Goal: Task Accomplishment & Management: Complete application form

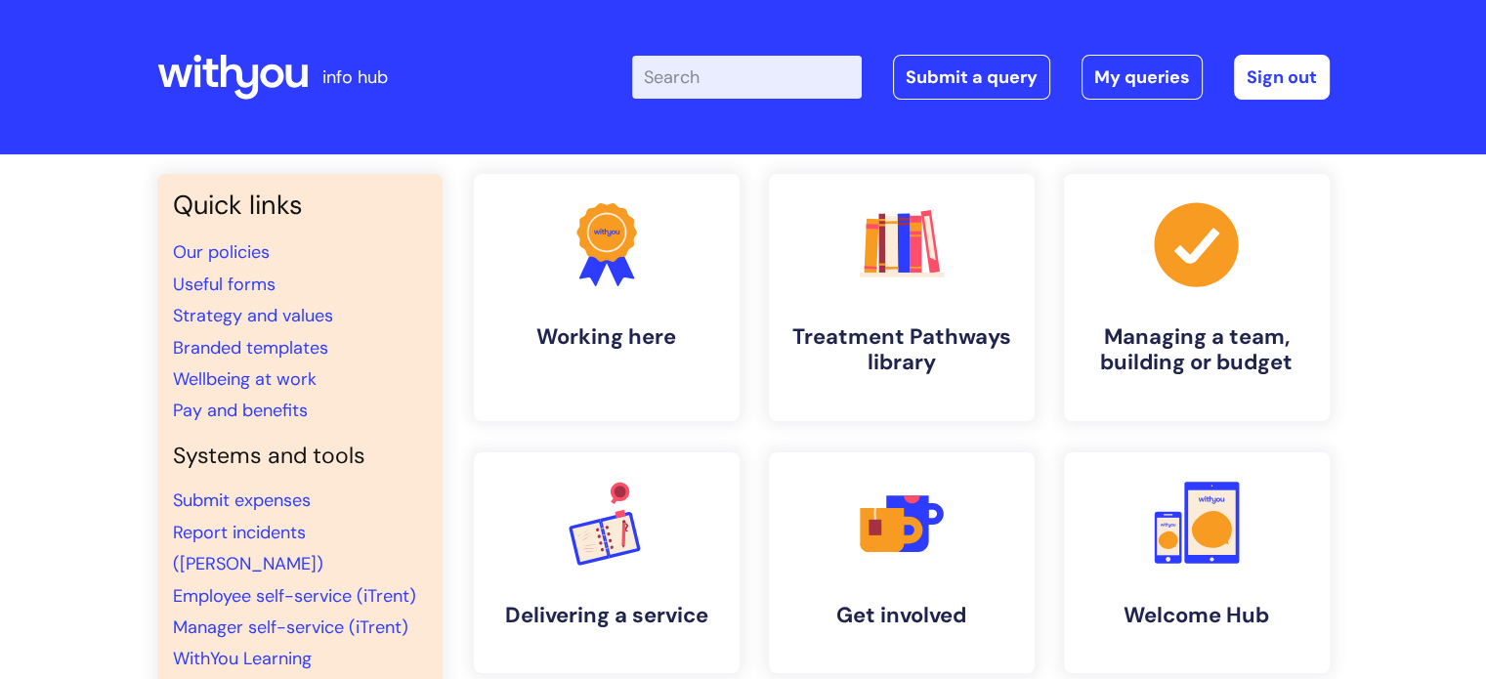
click at [716, 77] on input "Enter your search term here..." at bounding box center [747, 77] width 230 height 43
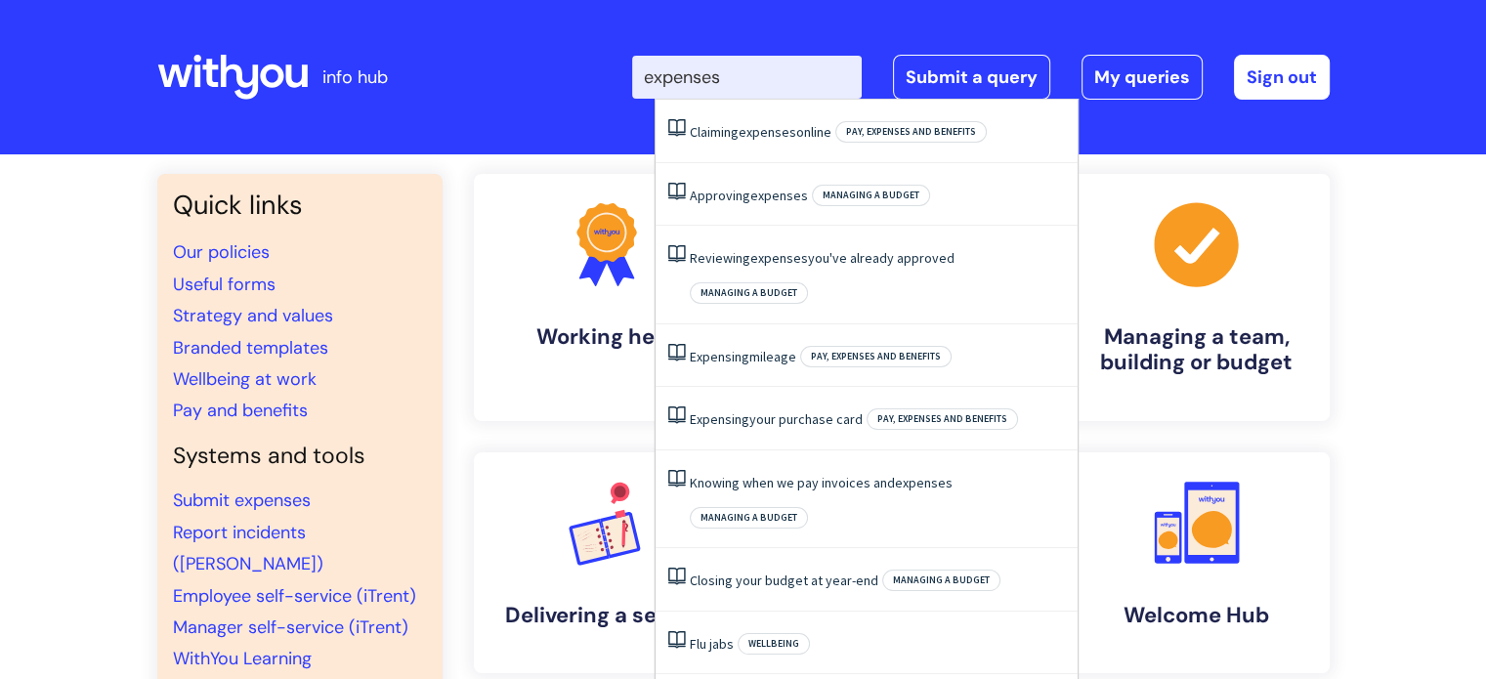
type input "expenses"
click button "Search" at bounding box center [0, 0] width 0 height 0
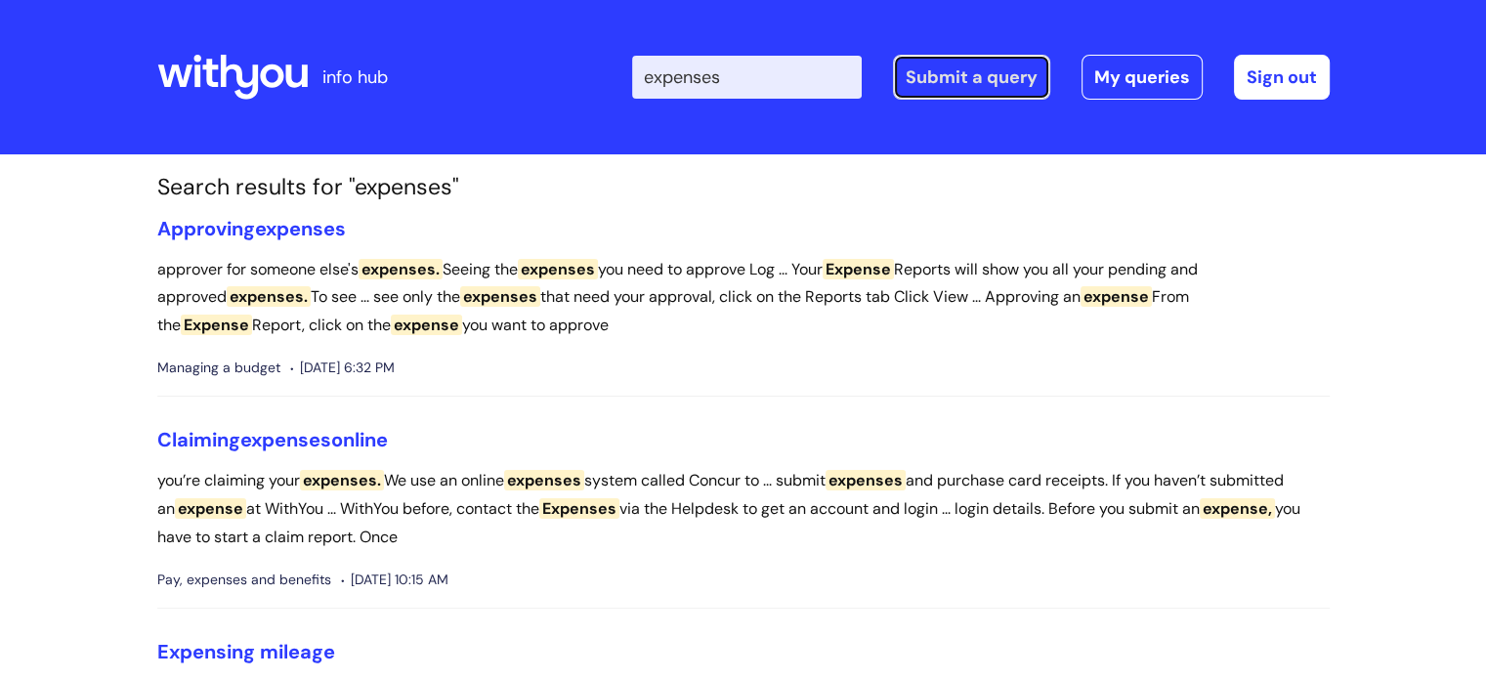
click at [970, 76] on link "Submit a query" at bounding box center [971, 77] width 157 height 45
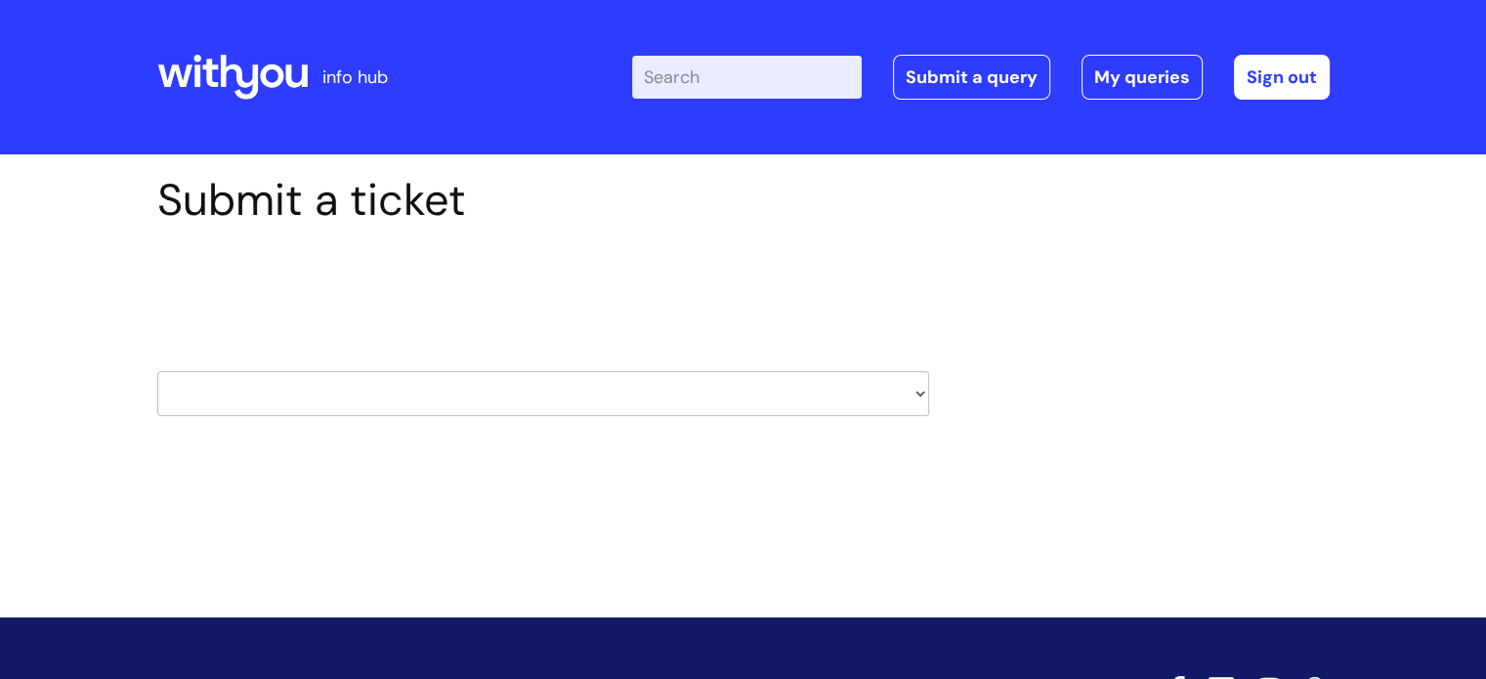
click at [766, 425] on div "Select issue type HR / People IT and Support Clinical Drug Alerts Finance Accou…" at bounding box center [543, 343] width 772 height 203
click at [751, 387] on select "HR / People IT and Support Clinical Drug Alerts Finance Accounts Data Support T…" at bounding box center [543, 393] width 772 height 45
select select "finance_accounts"
click at [157, 371] on select "HR / People IT and Support Clinical Drug Alerts Finance Accounts Data Support T…" at bounding box center [543, 393] width 772 height 45
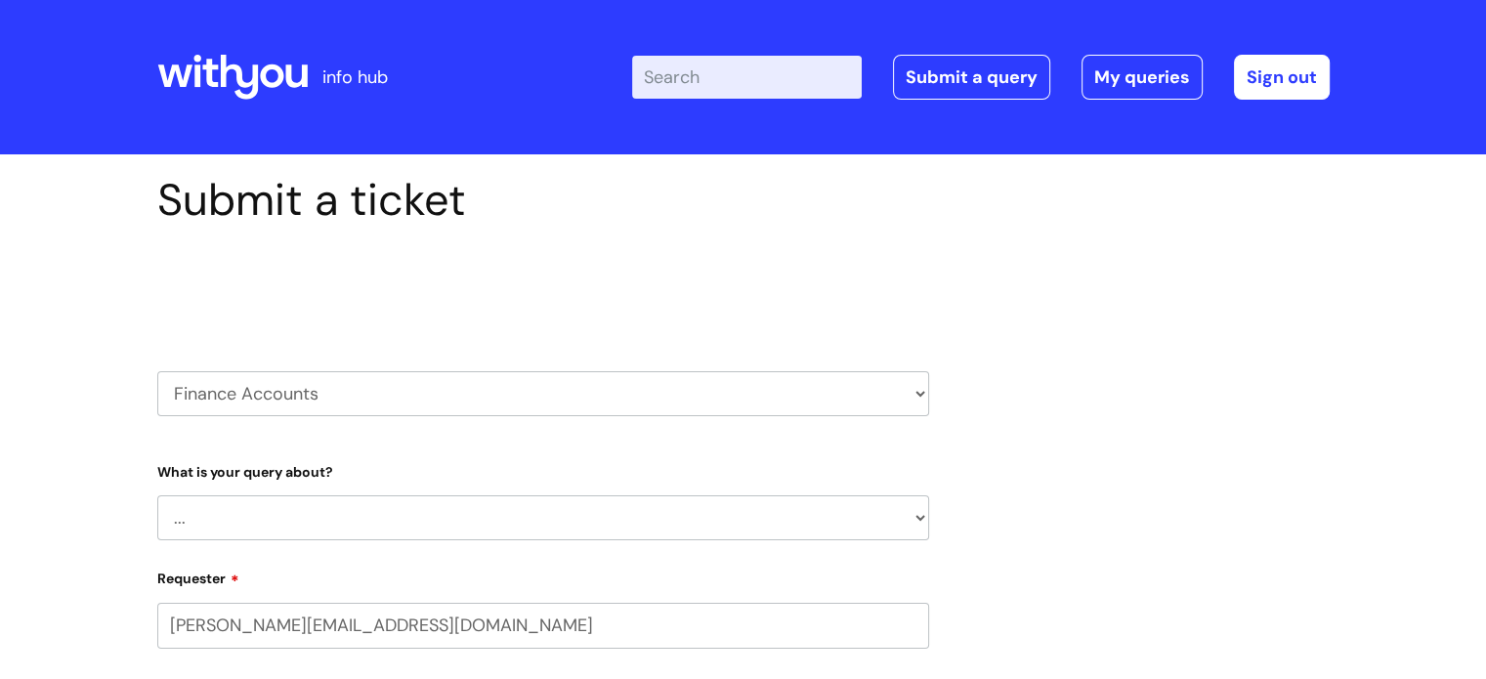
click at [832, 496] on select "... Finance Systems Finance Requests (inc. Expenses) Invoices Research" at bounding box center [543, 517] width 772 height 45
select select "Finance Requests (inc. Expenses)"
click at [157, 495] on select "... Finance Systems Finance Requests (inc. Expenses) Invoices Research" at bounding box center [543, 517] width 772 height 45
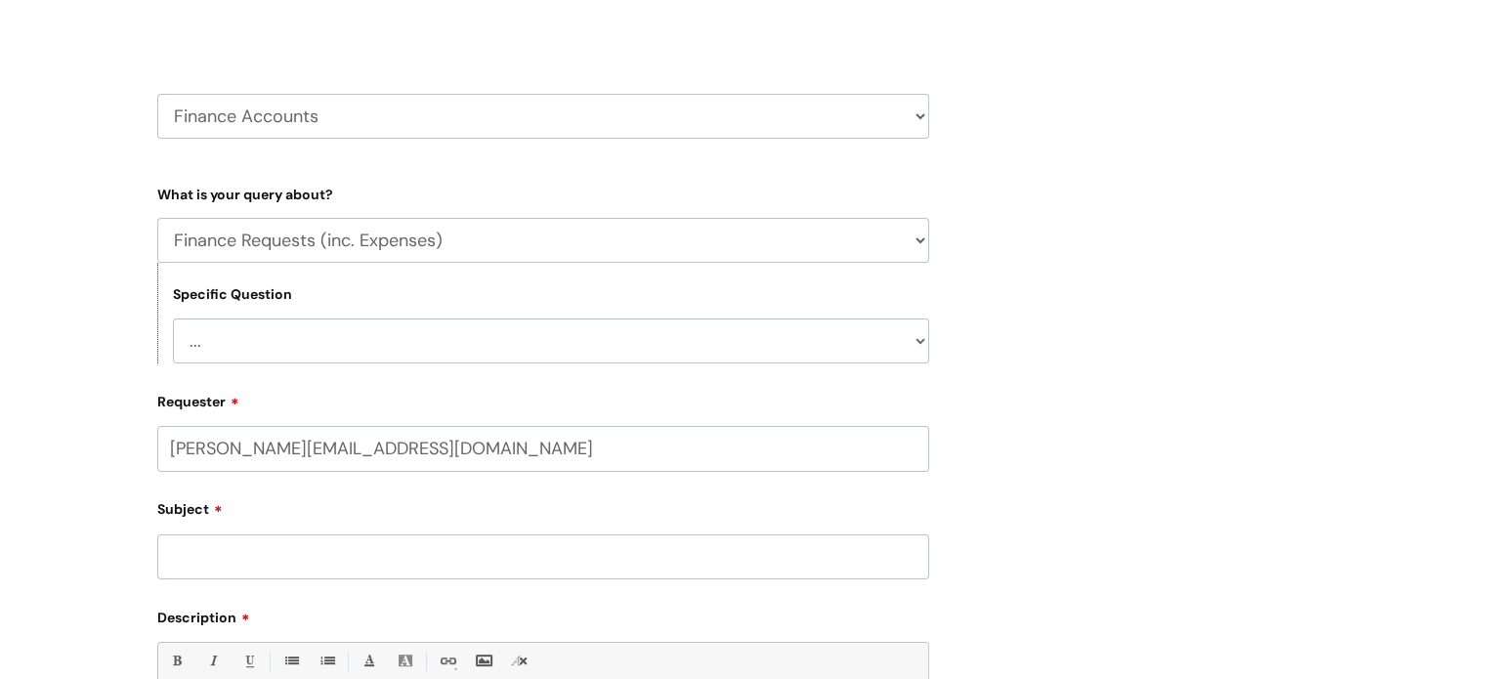
scroll to position [293, 0]
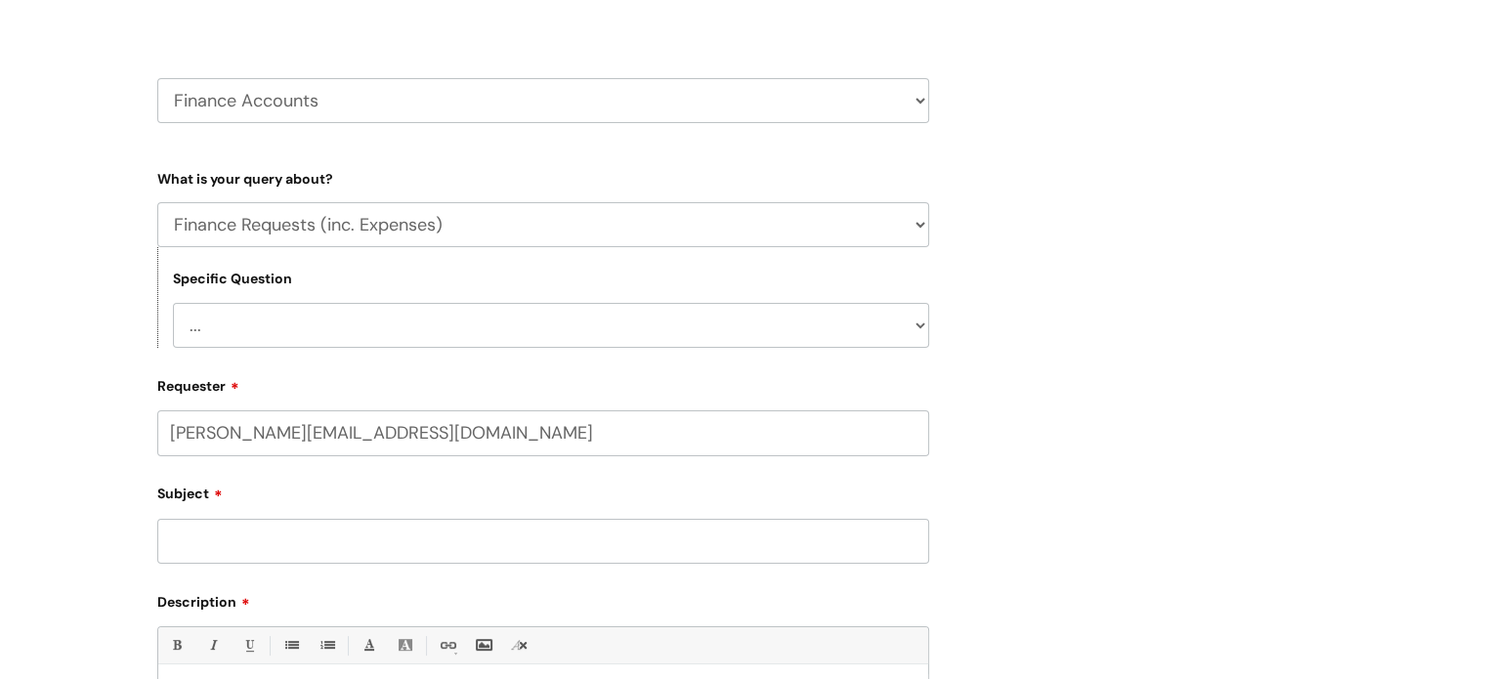
click at [683, 303] on select "... Budgets Expenses Getting Edits/Revisions New Supplier Purchase cards/ Petty…" at bounding box center [551, 325] width 756 height 45
select select "Expenses"
click at [173, 303] on select "... Budgets Expenses Getting Edits/Revisions New Supplier Purchase cards/ Petty…" at bounding box center [551, 325] width 756 height 45
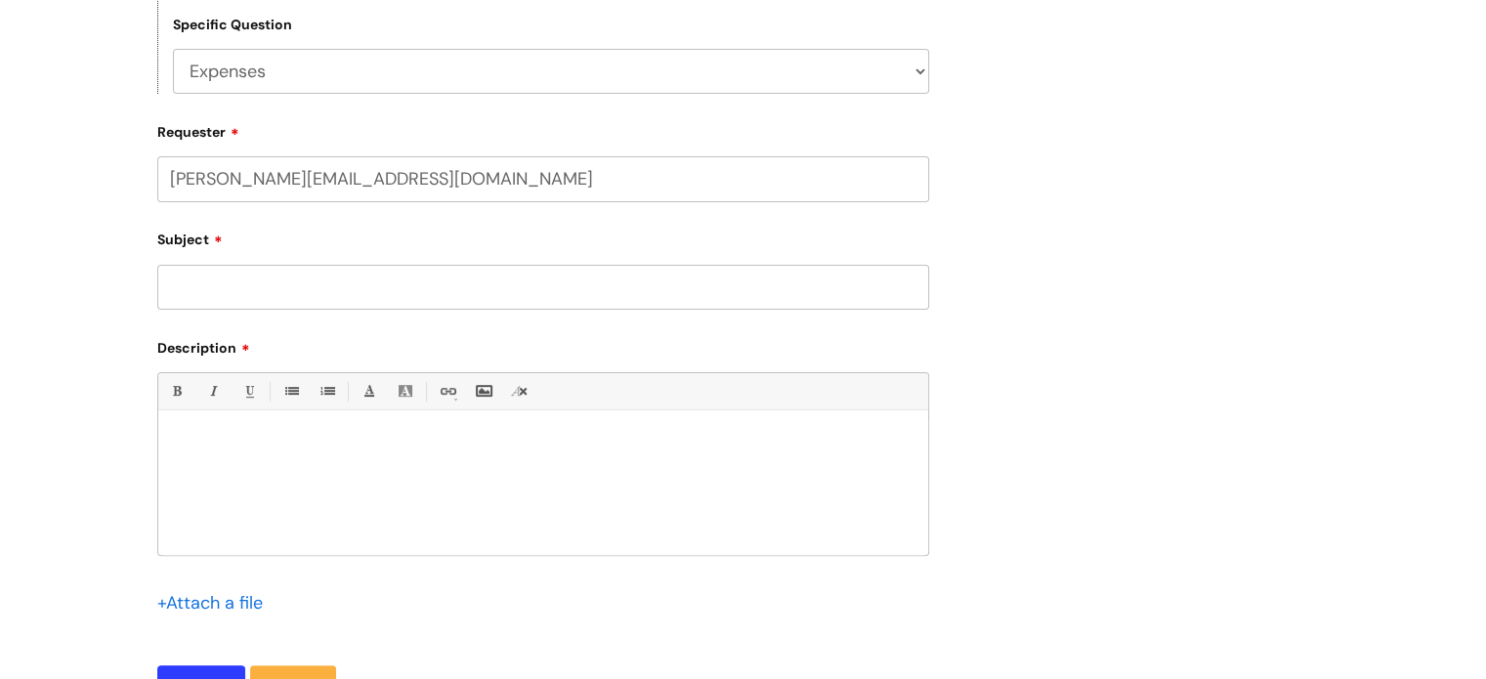
scroll to position [549, 0]
click at [560, 276] on input "Subject" at bounding box center [543, 285] width 772 height 45
type input "Expense - travel to london on the 3rd of september"
click at [374, 438] on p at bounding box center [543, 442] width 740 height 18
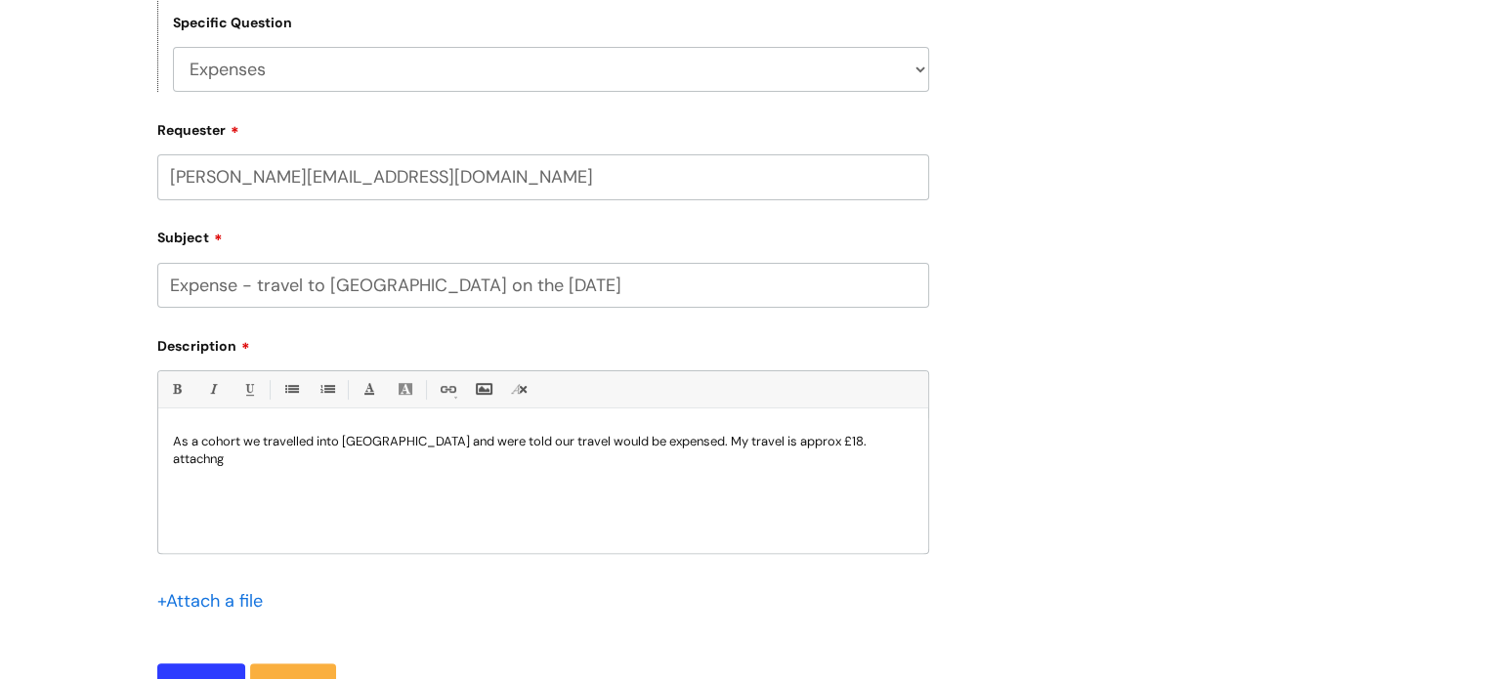
click at [789, 441] on p "As a cohort we travelled into London and were told our travel would be expensed…" at bounding box center [543, 450] width 740 height 35
click at [852, 440] on p "As a cohort we travelled into London and were told our travel would be expensed…" at bounding box center [543, 450] width 740 height 35
click at [767, 441] on p "As a cohort we travelled into London and were told our travel would be expensed…" at bounding box center [543, 450] width 740 height 35
click at [779, 441] on p "As a cohort we travelled into London and were told our travel would be expensed…" at bounding box center [543, 442] width 740 height 18
click at [801, 441] on p "As a cohort we travelled into London and were told our travel would be expensed…" at bounding box center [543, 442] width 740 height 18
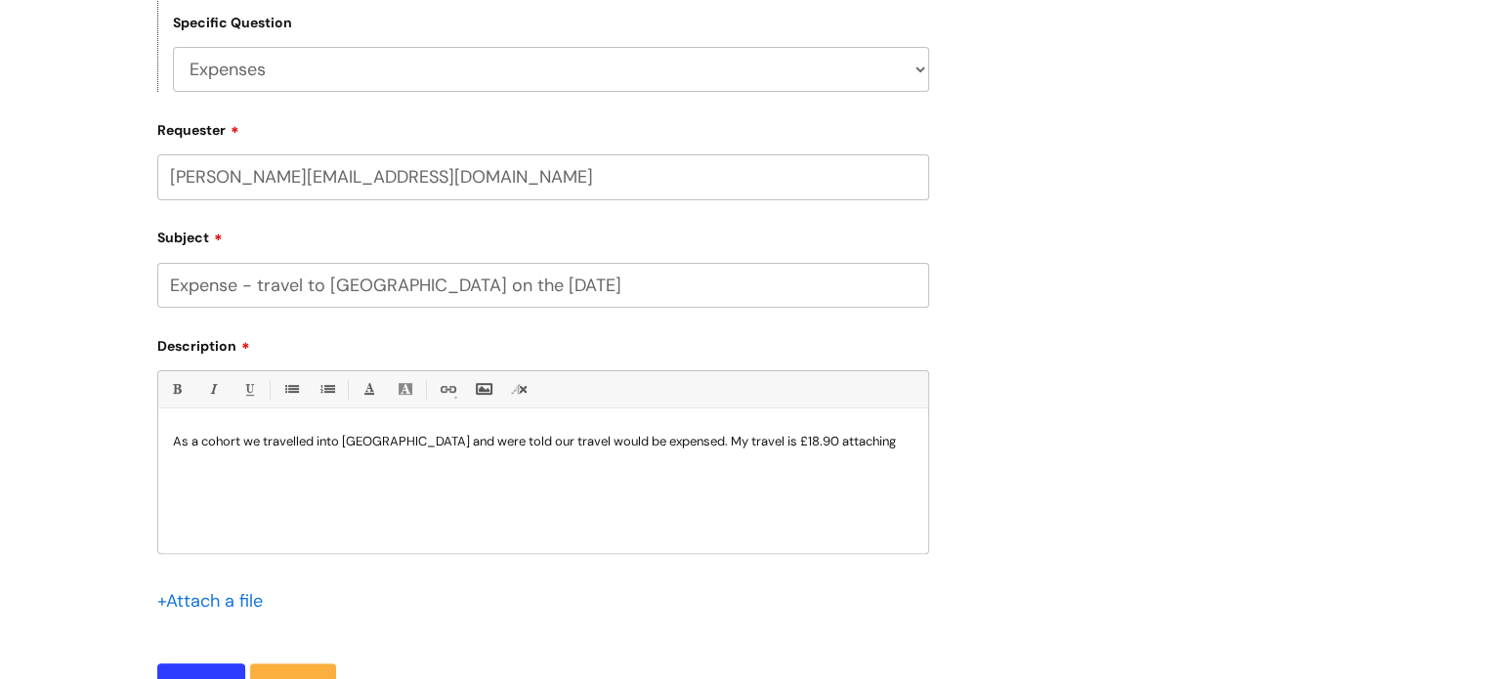
click at [824, 439] on p "As a cohort we travelled into London and were told our travel would be expensed…" at bounding box center [543, 442] width 740 height 18
click at [867, 439] on p "As a cohort we travelled into London and were told our travel would be expensed…" at bounding box center [543, 450] width 740 height 35
click at [833, 521] on div "As a cohort we travelled into London and were told our travel would be expensed…" at bounding box center [543, 485] width 770 height 135
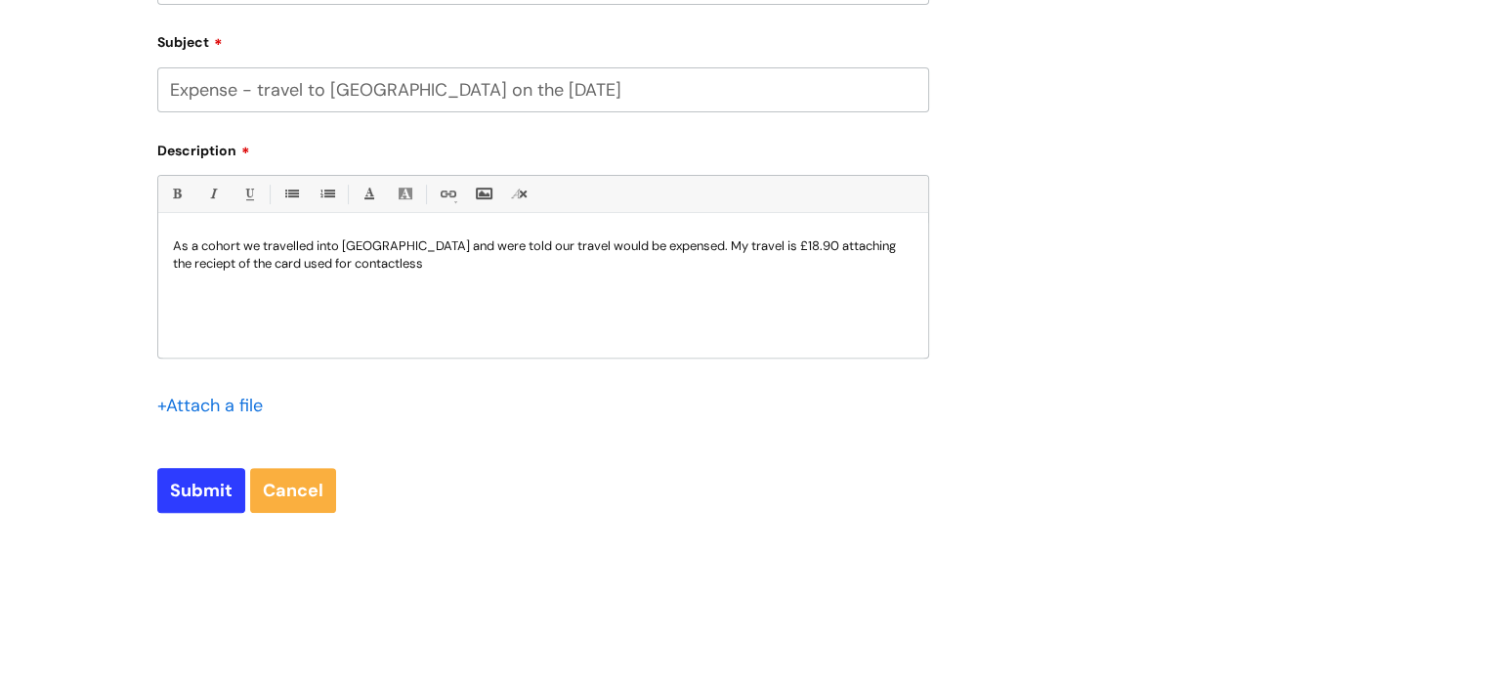
scroll to position [748, 0]
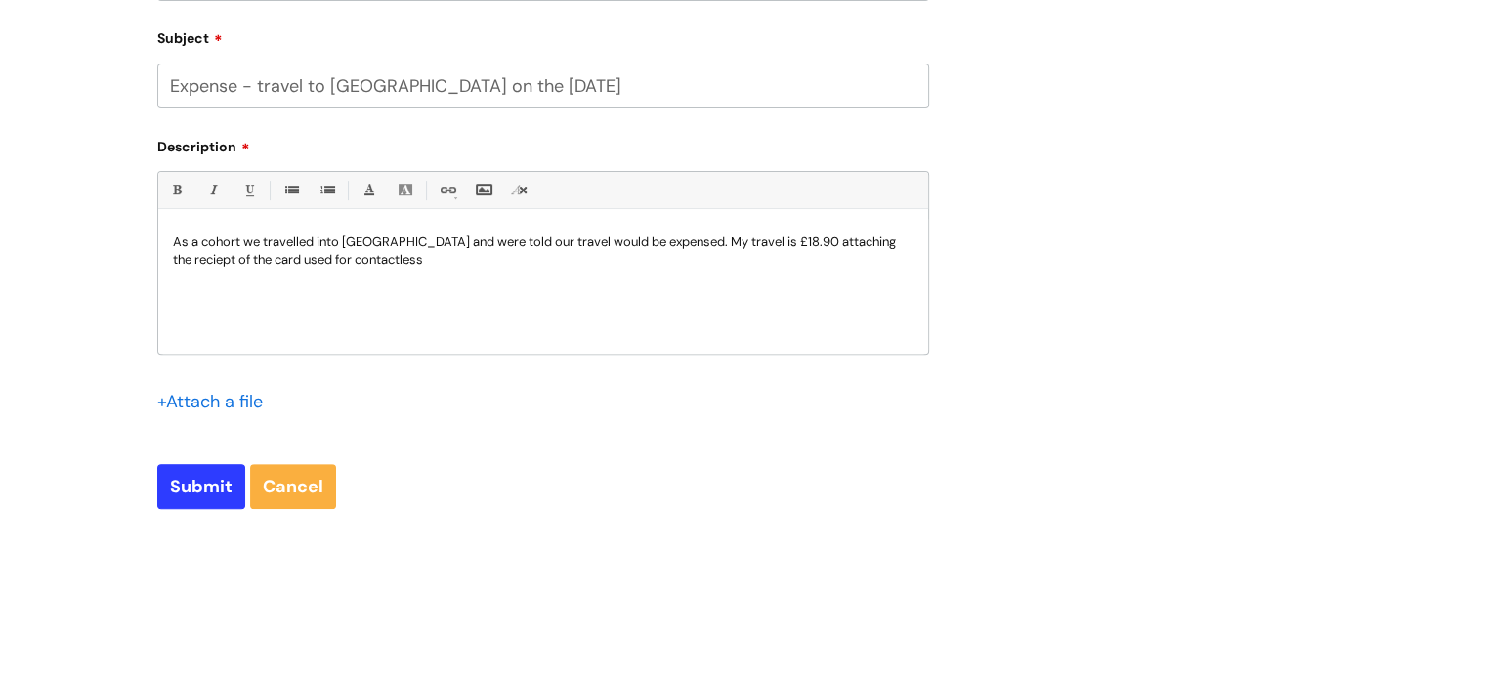
click at [246, 394] on input "file" at bounding box center [206, 401] width 98 height 24
click at [170, 409] on input "file" at bounding box center [206, 401] width 98 height 24
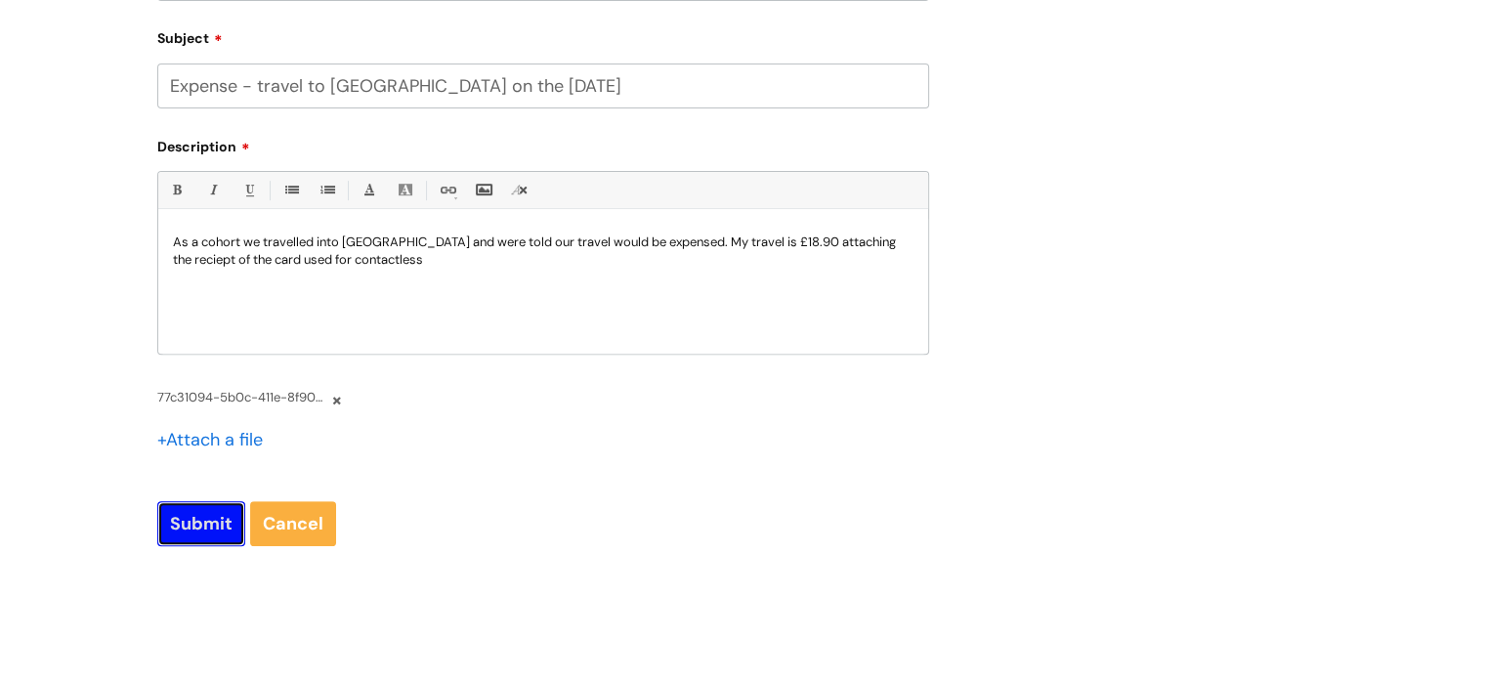
click at [189, 515] on input "Submit" at bounding box center [201, 523] width 88 height 45
type input "Please Wait..."
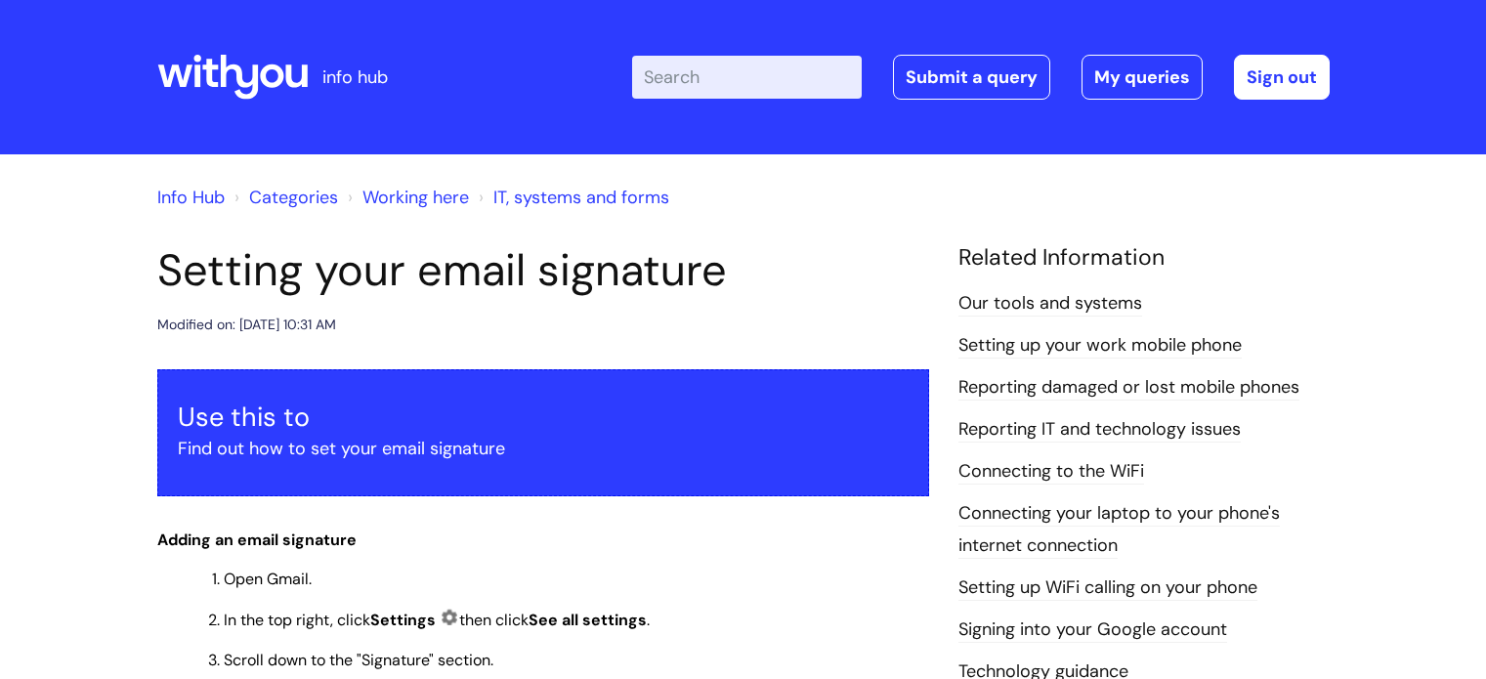
scroll to position [949, 0]
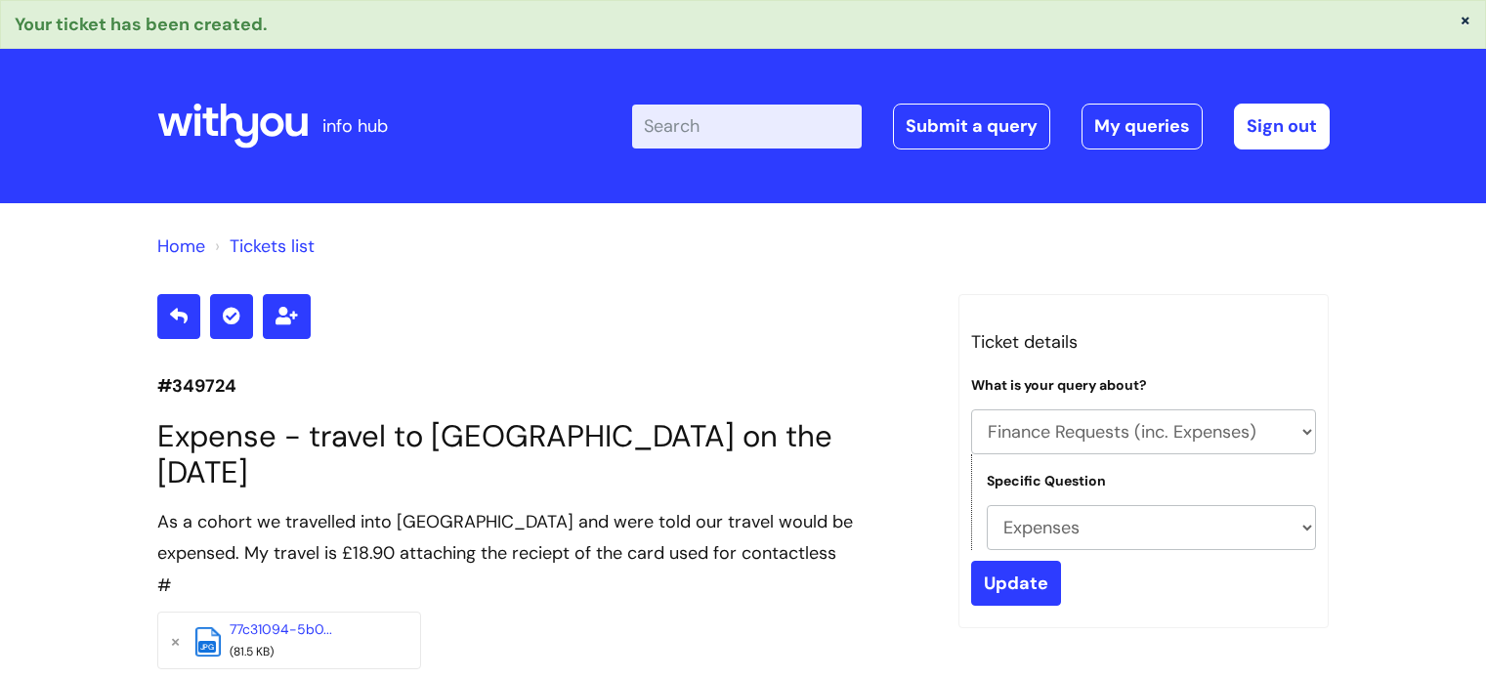
select select "Finance Requests (inc. Expenses)"
select select "Expenses"
